Goal: Navigation & Orientation: Find specific page/section

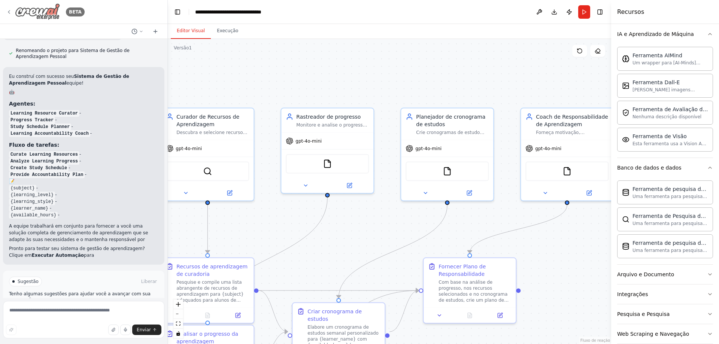
click at [9, 15] on div "BETA" at bounding box center [45, 11] width 79 height 17
click at [7, 13] on icon at bounding box center [9, 12] width 6 height 6
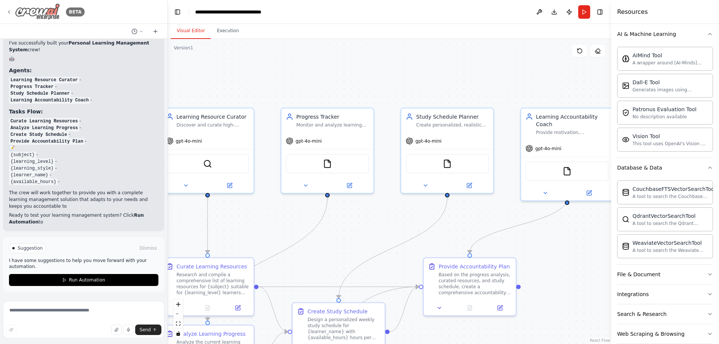
scroll to position [595, 0]
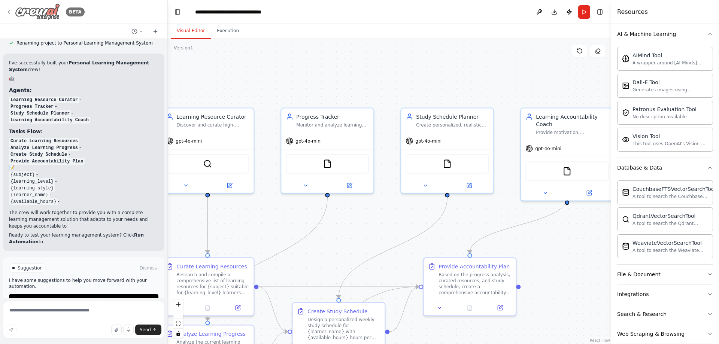
click at [39, 18] on img at bounding box center [37, 11] width 45 height 17
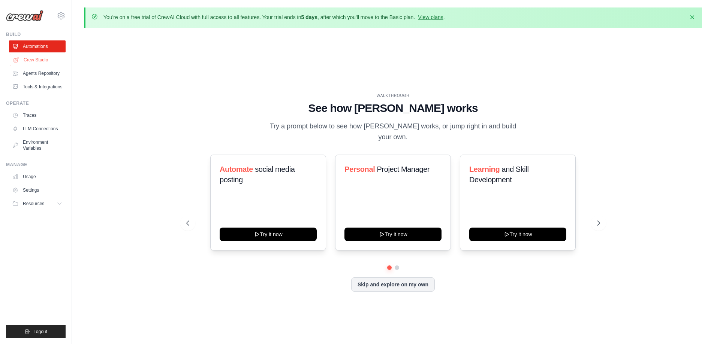
click at [36, 63] on link "Crew Studio" at bounding box center [38, 60] width 57 height 12
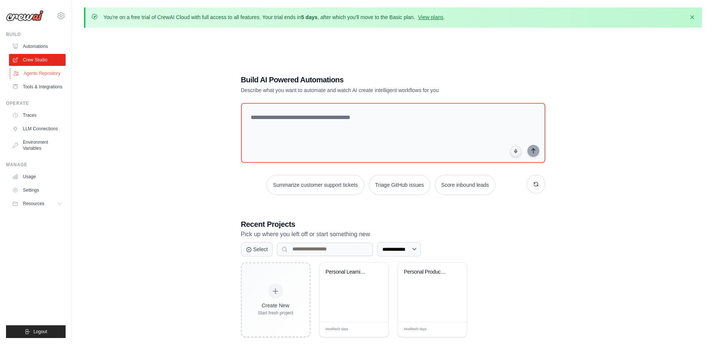
click at [52, 72] on link "Agents Repository" at bounding box center [38, 73] width 57 height 12
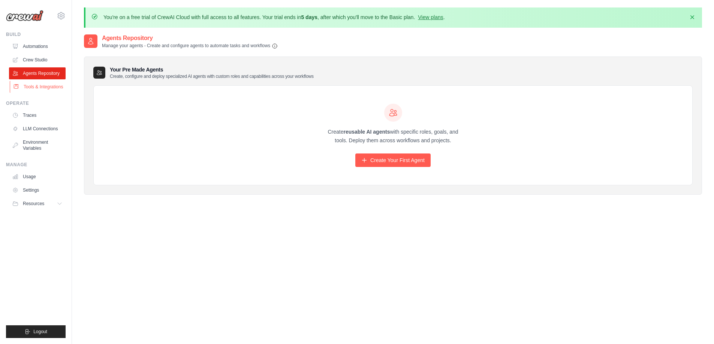
click at [55, 87] on link "Tools & Integrations" at bounding box center [38, 87] width 57 height 12
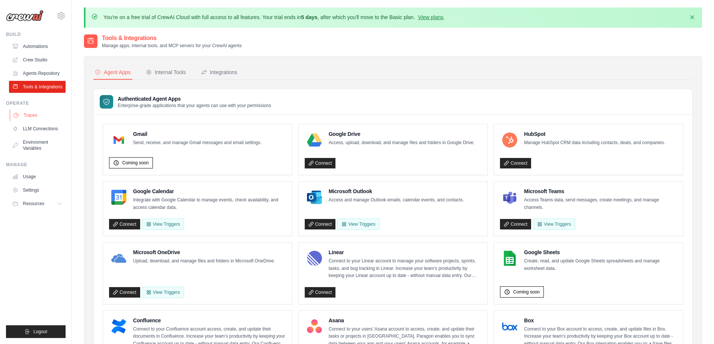
click at [36, 115] on link "Traces" at bounding box center [38, 115] width 57 height 12
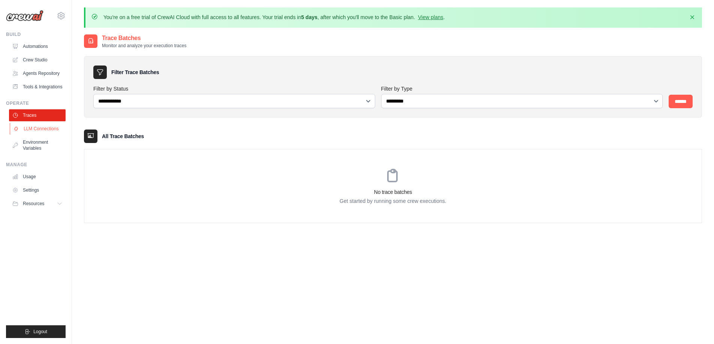
click at [39, 128] on link "LLM Connections" at bounding box center [38, 129] width 57 height 12
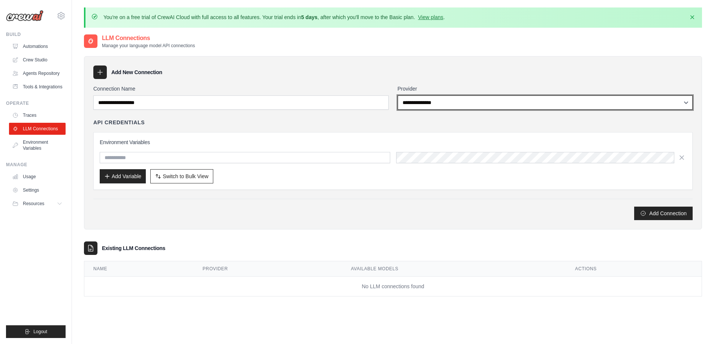
click at [648, 105] on select "**********" at bounding box center [545, 103] width 295 height 14
